Goal: Transaction & Acquisition: Purchase product/service

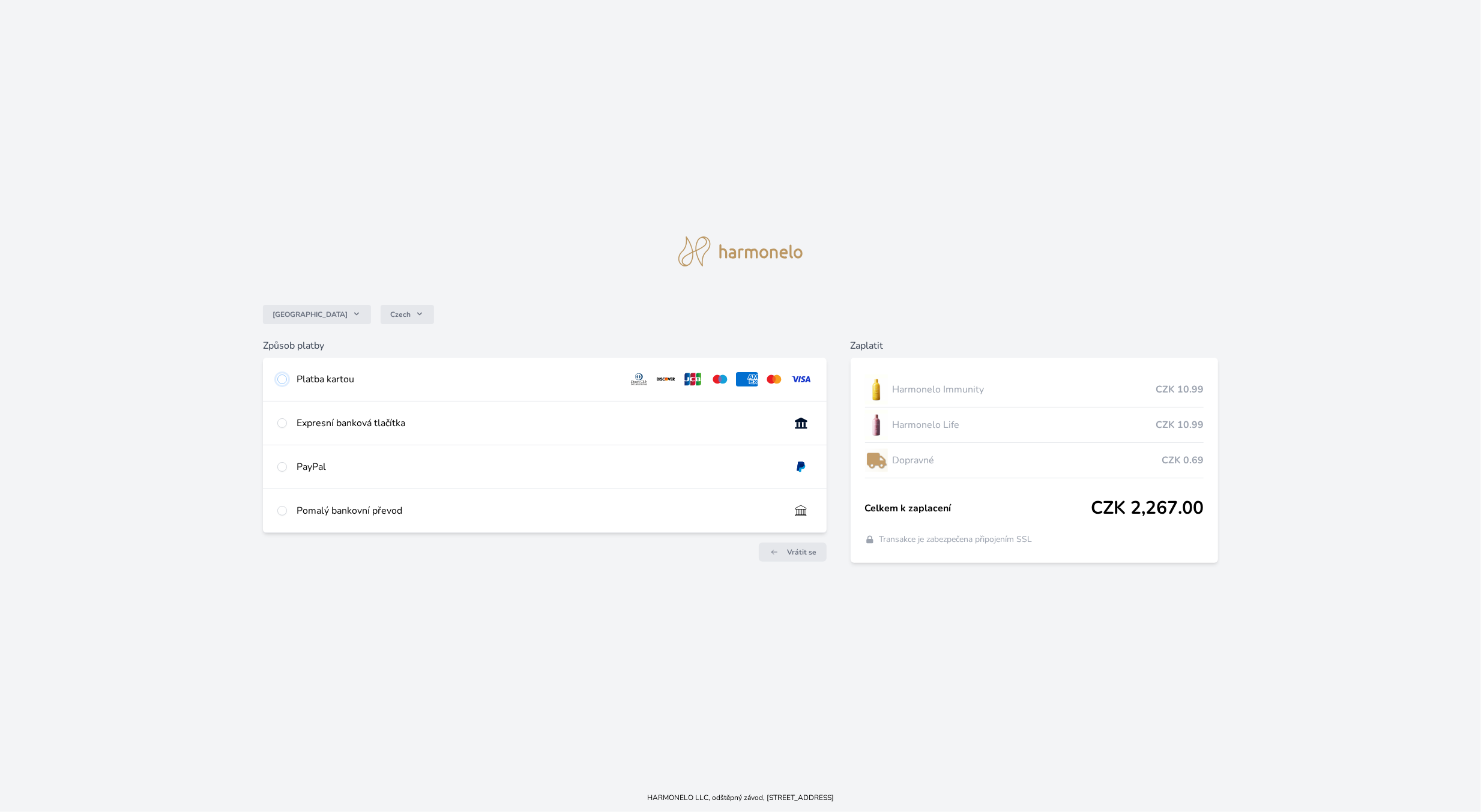
click at [287, 375] on input "radio" at bounding box center [281, 379] width 10 height 10
radio input "true"
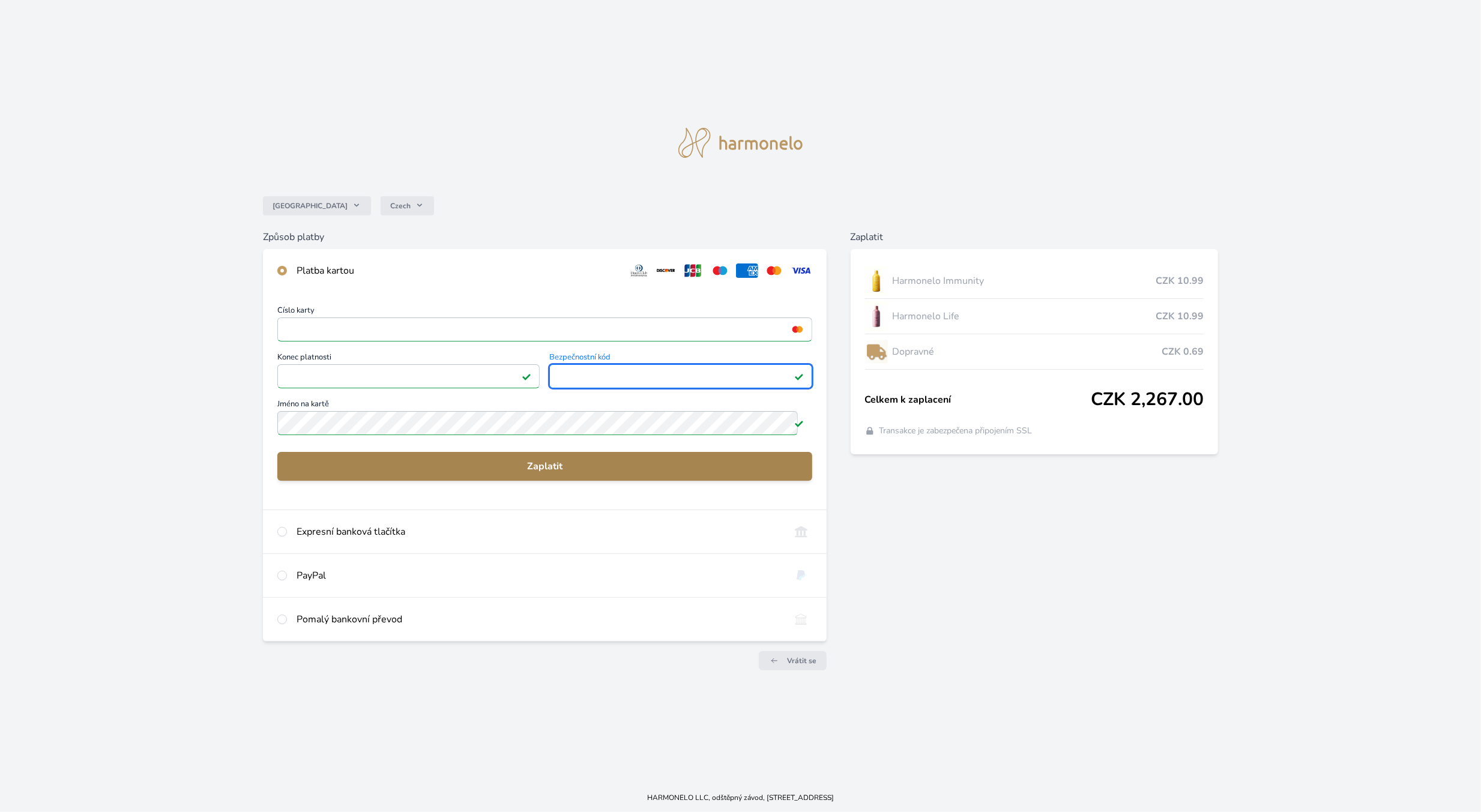
click at [532, 460] on span "Zaplatit" at bounding box center [544, 467] width 515 height 14
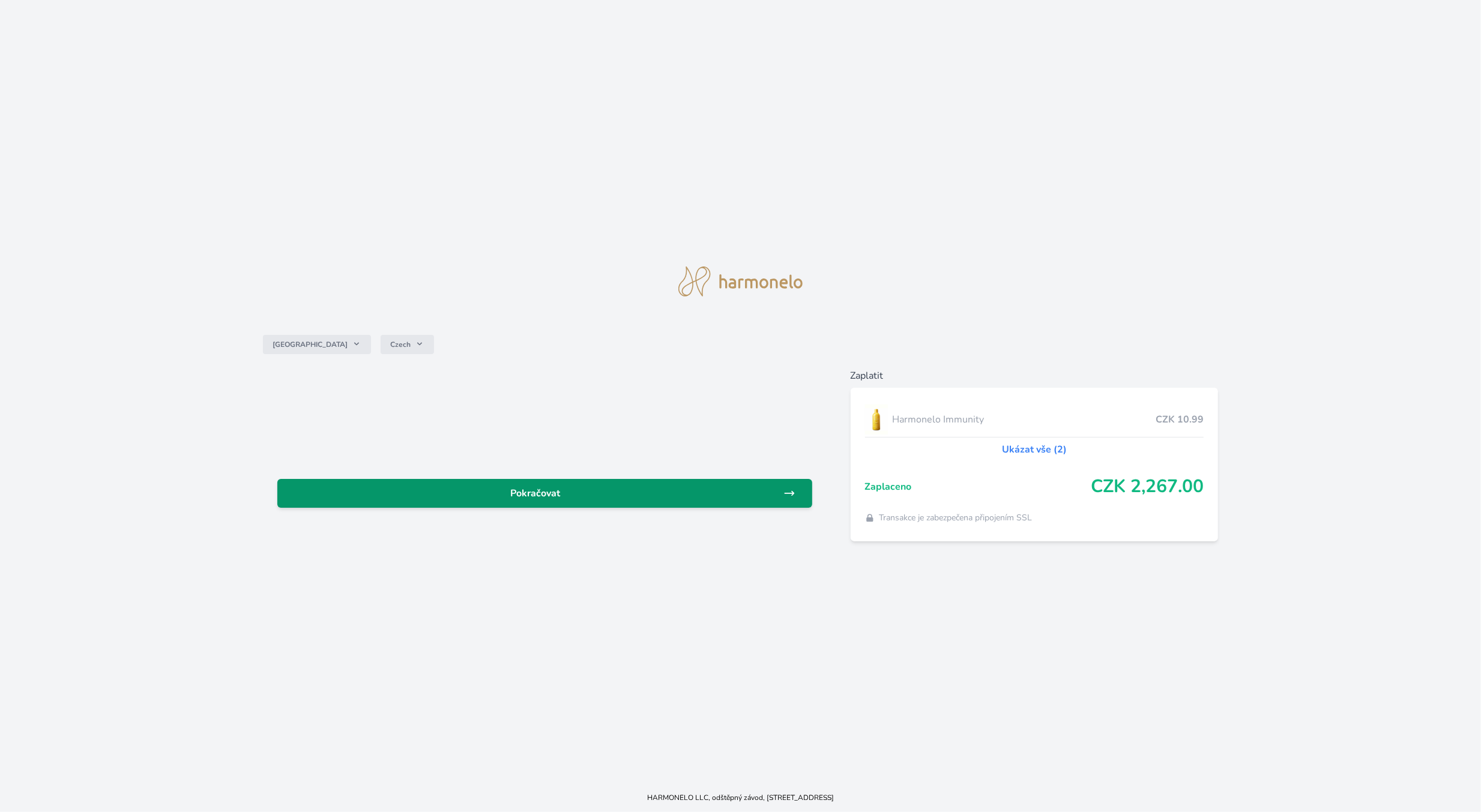
click at [611, 479] on link "Pokračovat" at bounding box center [544, 494] width 535 height 29
